Goal: Task Accomplishment & Management: Complete application form

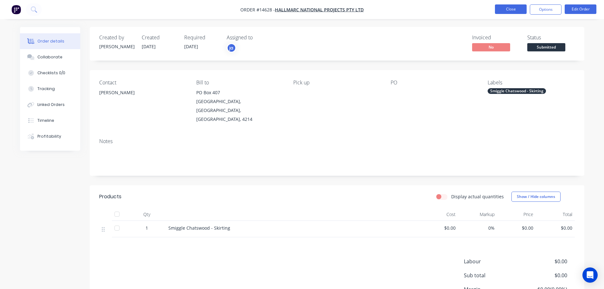
click at [522, 10] on button "Close" at bounding box center [511, 9] width 32 height 10
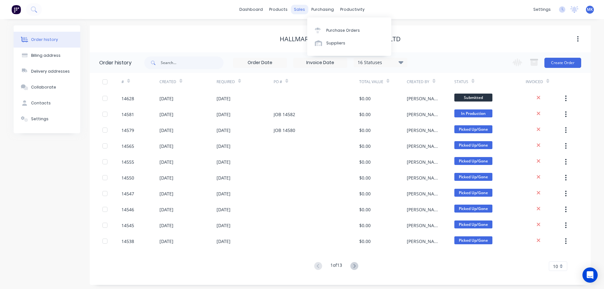
click at [302, 8] on div "sales" at bounding box center [299, 10] width 17 height 10
click at [313, 32] on div "Sales Orders" at bounding box center [323, 31] width 26 height 6
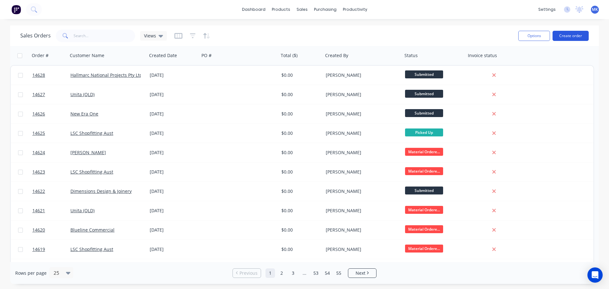
click at [565, 39] on button "Create order" at bounding box center [571, 36] width 36 height 10
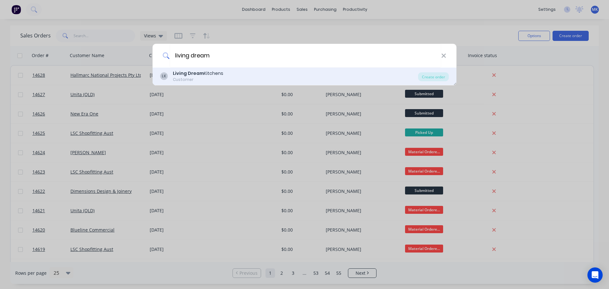
type input "living dream"
click at [191, 77] on div "Customer" at bounding box center [198, 80] width 50 height 6
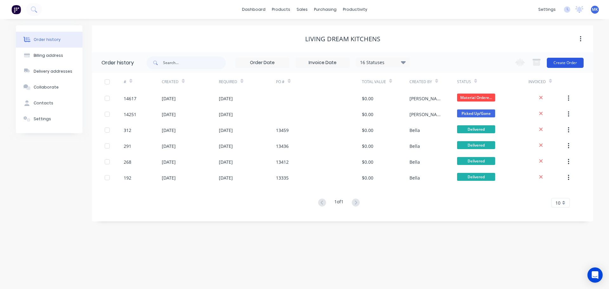
click at [563, 65] on button "Create Order" at bounding box center [565, 63] width 37 height 10
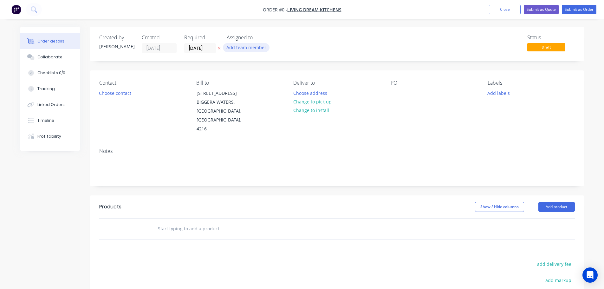
click at [241, 50] on button "Add team member" at bounding box center [246, 47] width 47 height 9
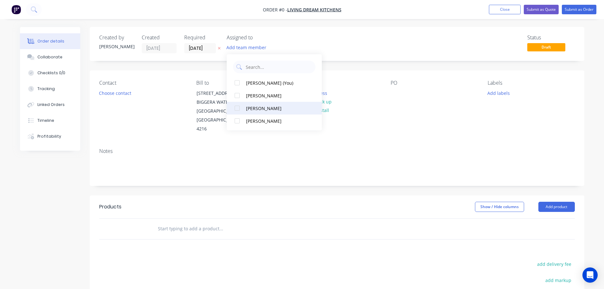
click at [260, 104] on button "[PERSON_NAME]" at bounding box center [274, 108] width 95 height 13
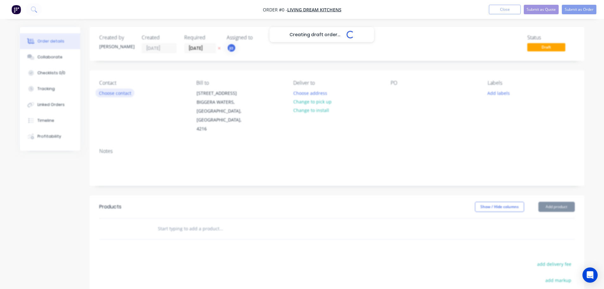
click at [120, 89] on div "Creating draft order... Loading... Order details Collaborate Checklists 0/0 Tra…" at bounding box center [302, 214] width 577 height 374
click at [120, 89] on button "Choose contact" at bounding box center [114, 92] width 39 height 9
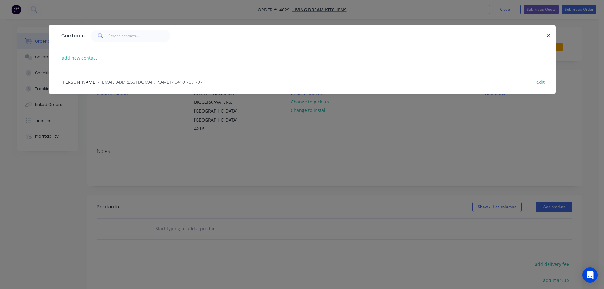
click at [115, 88] on div "[PERSON_NAME] - [EMAIL_ADDRESS][DOMAIN_NAME] - 0410 785 707 edit" at bounding box center [302, 82] width 488 height 24
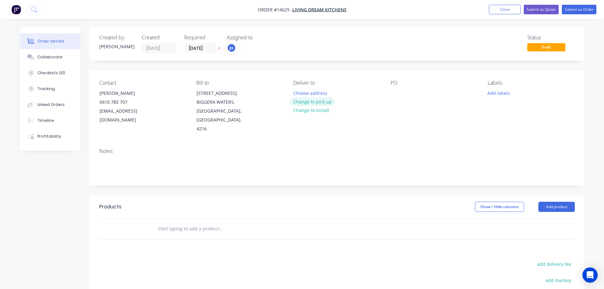
click at [305, 98] on button "Change to pick up" at bounding box center [312, 101] width 45 height 9
click at [503, 93] on button "Add labels" at bounding box center [498, 92] width 29 height 9
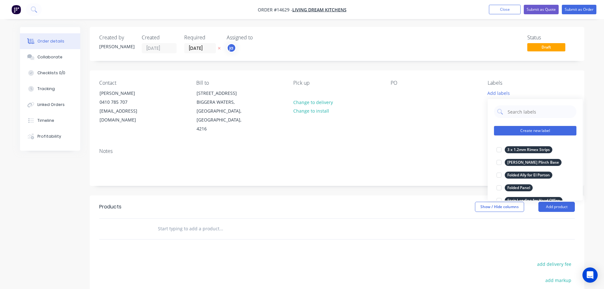
click at [517, 131] on button "Create new label" at bounding box center [535, 131] width 82 height 10
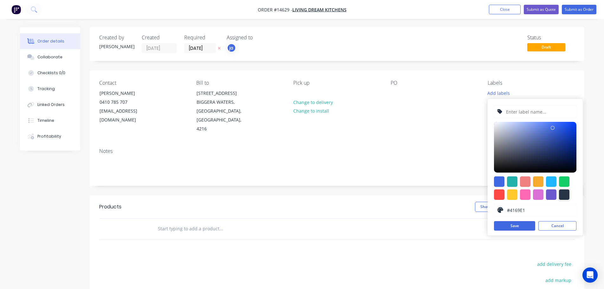
click at [564, 194] on div at bounding box center [564, 194] width 10 height 10
type input "#273444"
click at [533, 116] on input "text" at bounding box center [540, 112] width 68 height 12
paste input "Laundrey Hanging Rail"
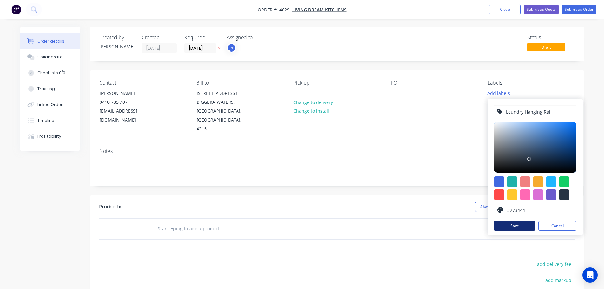
type input "Laundry Hanging Rail"
click at [519, 227] on button "Save" at bounding box center [514, 226] width 41 height 10
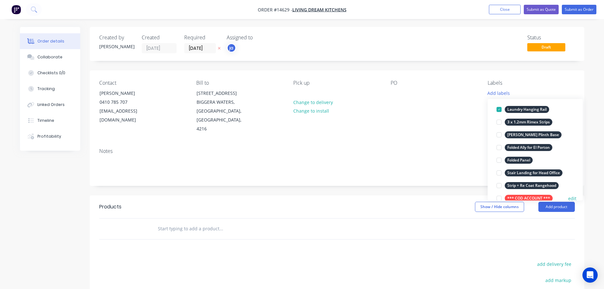
scroll to position [63, 0]
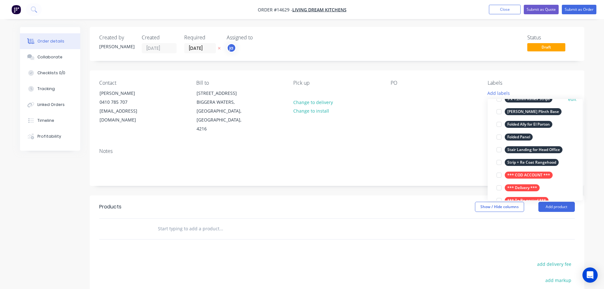
drag, startPoint x: 539, startPoint y: 176, endPoint x: 504, endPoint y: 180, distance: 35.1
click at [539, 176] on div "*** COD ACCOUNT ***" at bounding box center [529, 175] width 48 height 7
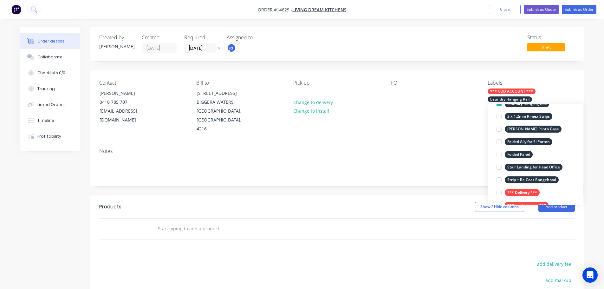
scroll to position [0, 0]
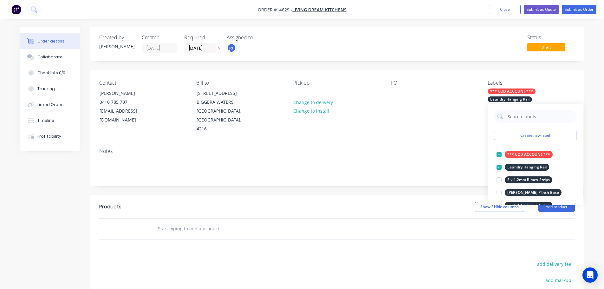
click at [180, 222] on input "text" at bounding box center [221, 228] width 127 height 13
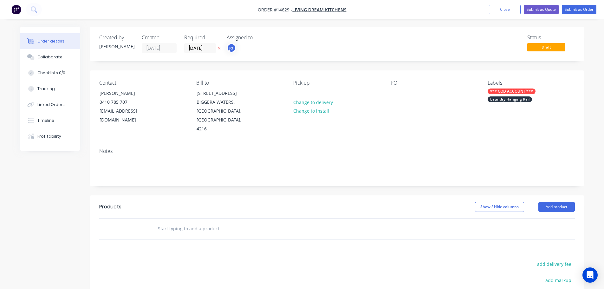
paste input "Laundrey Hanging Rail"
type input "Laundry Hanging Rail"
click at [213, 242] on div "Products Show / Hide columns Add product Laundry Hanging Rail Add Laundry Hangi…" at bounding box center [337, 293] width 495 height 196
click at [204, 226] on div "Laundry Hanging Rail" at bounding box center [264, 229] width 228 height 21
click at [200, 222] on input "Laundry Hanging Rail" at bounding box center [221, 228] width 127 height 13
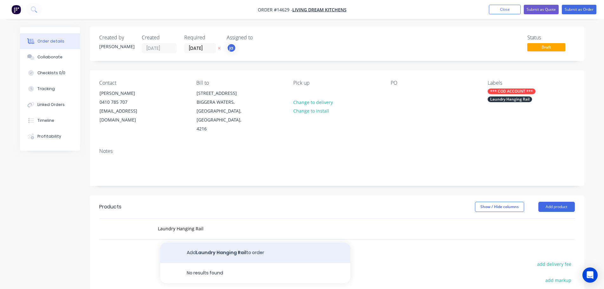
click at [213, 243] on button "Add Laundry Hanging Rail to order" at bounding box center [255, 253] width 190 height 20
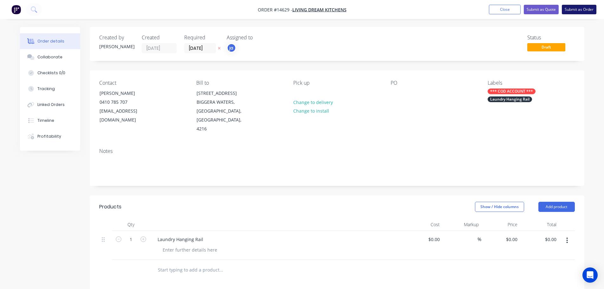
click at [570, 10] on button "Submit as Order" at bounding box center [579, 10] width 35 height 10
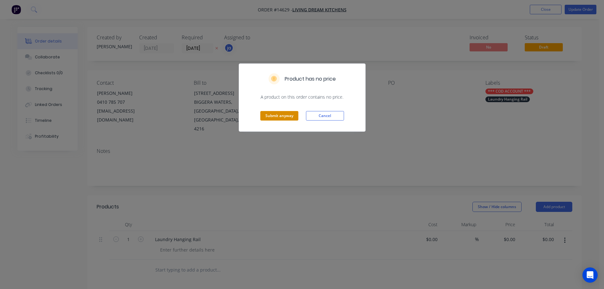
click at [292, 111] on button "Submit anyway" at bounding box center [279, 116] width 38 height 10
